Goal: Information Seeking & Learning: Learn about a topic

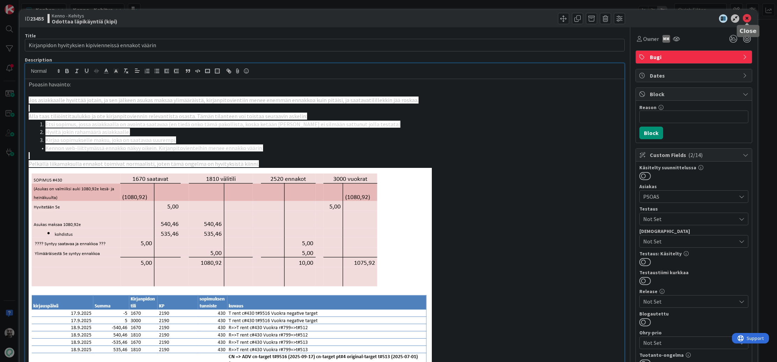
click at [746, 17] on icon at bounding box center [747, 18] width 8 height 8
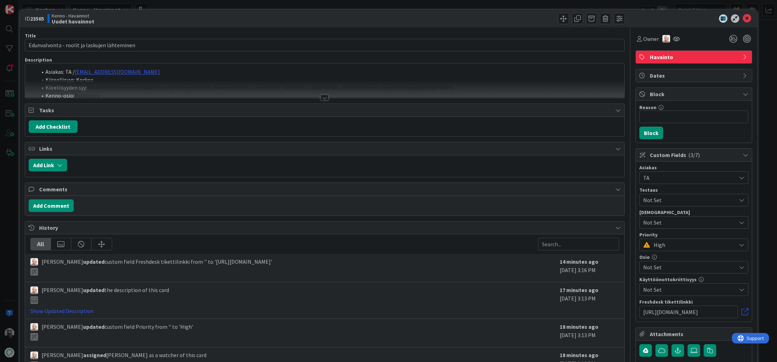
click at [330, 97] on div at bounding box center [325, 89] width 600 height 18
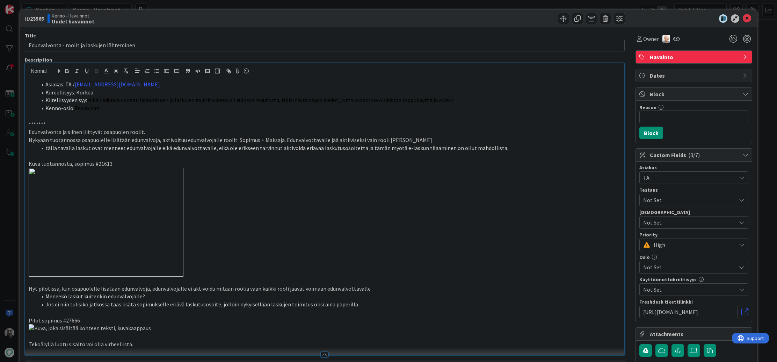
click at [247, 145] on li "tällä tavalla laskut ovat menneet edunvalvojalle eikä edunvalvottavalle, eikä o…" at bounding box center [329, 148] width 584 height 8
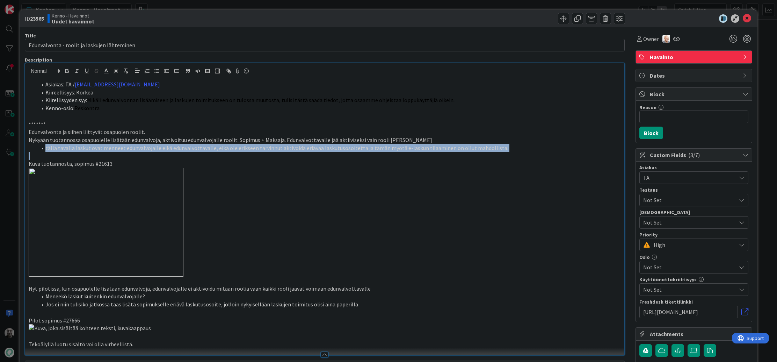
click at [247, 145] on li "tällä tavalla laskut ovat menneet edunvalvojalle eikä edunvalvottavalle, eikä o…" at bounding box center [329, 148] width 584 height 8
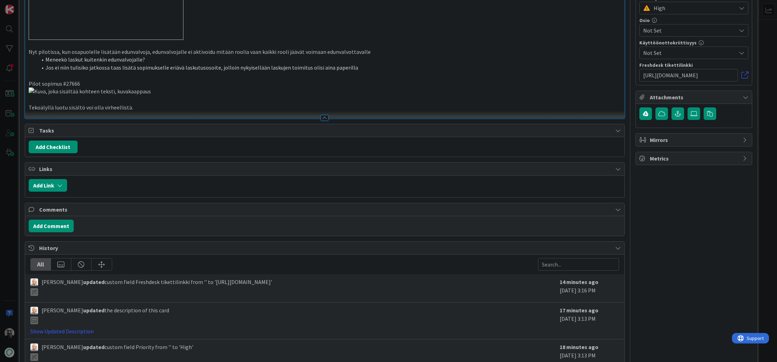
scroll to position [239, 0]
